Goal: Task Accomplishment & Management: Complete application form

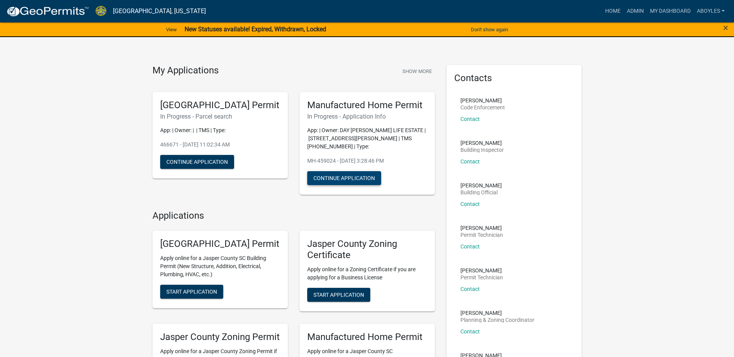
click at [347, 180] on button "Continue Application" at bounding box center [344, 178] width 74 height 14
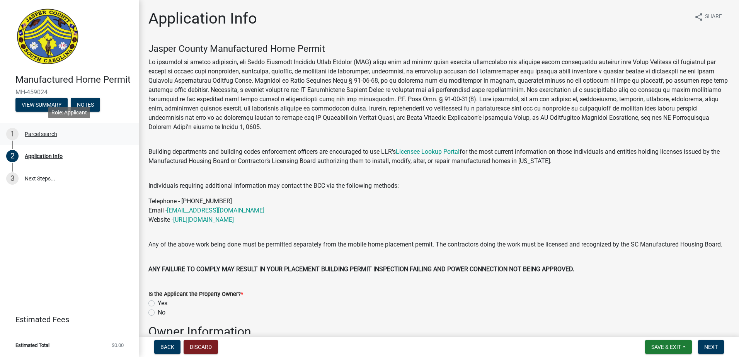
click at [43, 133] on div "Parcel search" at bounding box center [41, 133] width 32 height 5
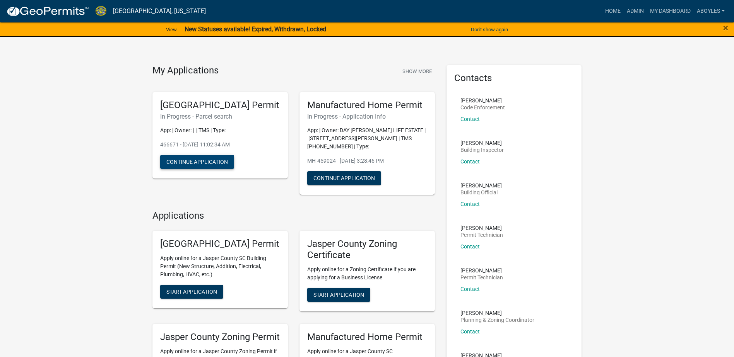
click at [215, 169] on button "Continue Application" at bounding box center [197, 162] width 74 height 14
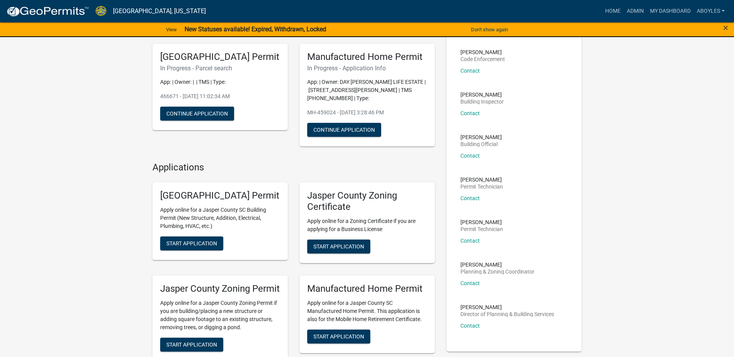
scroll to position [116, 0]
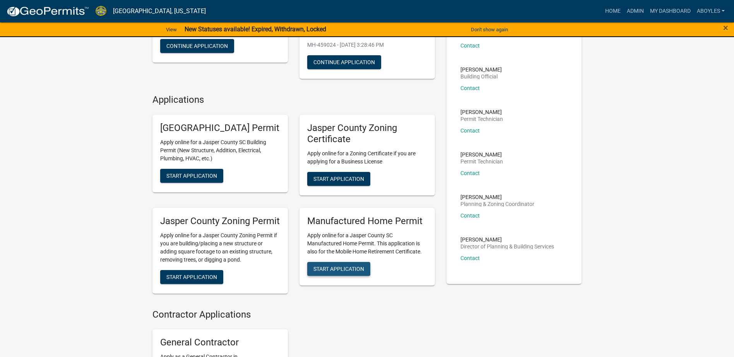
click at [345, 272] on span "Start Application" at bounding box center [338, 269] width 51 height 6
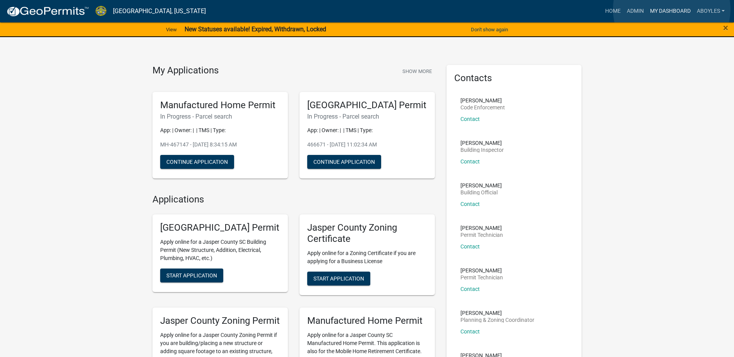
click at [671, 9] on link "My Dashboard" at bounding box center [670, 11] width 47 height 15
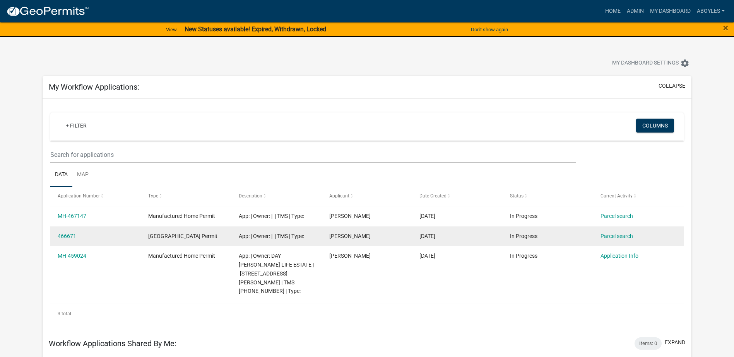
click at [311, 237] on div "App: | Owner: | | TMS | Type:" at bounding box center [276, 236] width 75 height 9
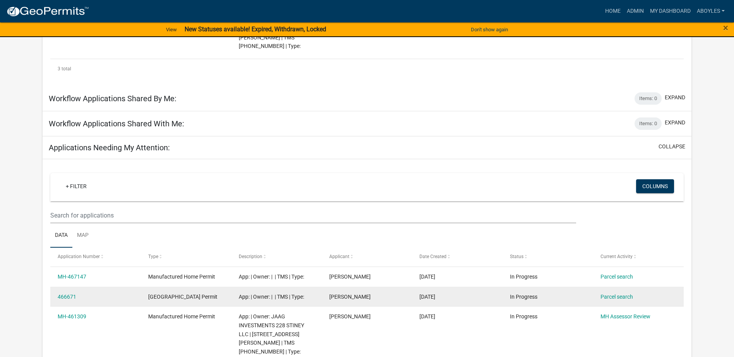
scroll to position [232, 0]
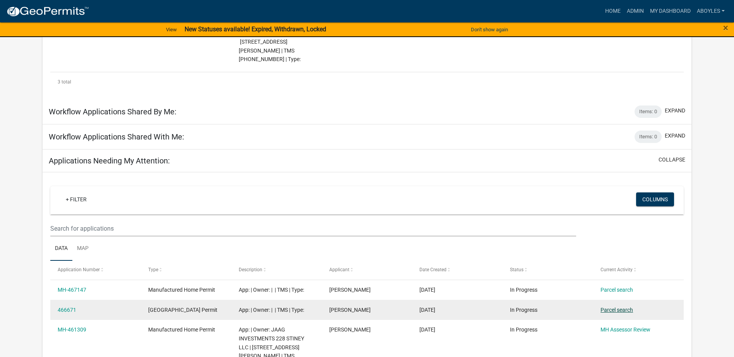
click at [617, 307] on link "Parcel search" at bounding box center [616, 310] width 32 height 6
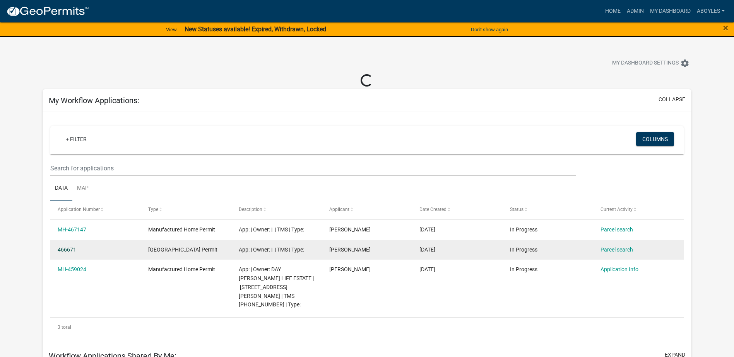
click at [68, 251] on link "466671" at bounding box center [67, 250] width 19 height 6
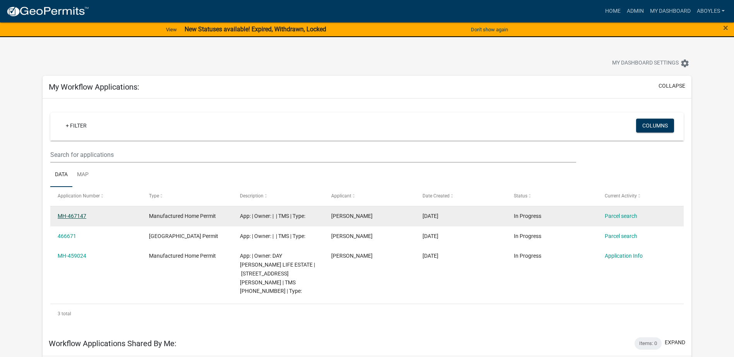
click at [82, 217] on link "MH-467147" at bounding box center [72, 216] width 29 height 6
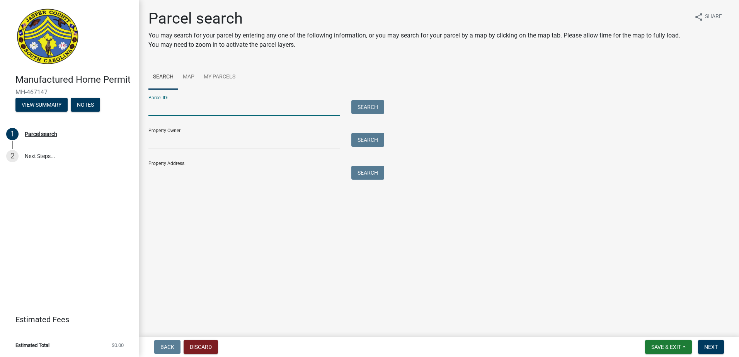
click at [228, 110] on input "Parcel ID:" at bounding box center [244, 108] width 191 height 16
type input "046-00 -05-140"
click at [371, 107] on button "Search" at bounding box center [368, 107] width 33 height 14
